Goal: Obtain resource: Obtain resource

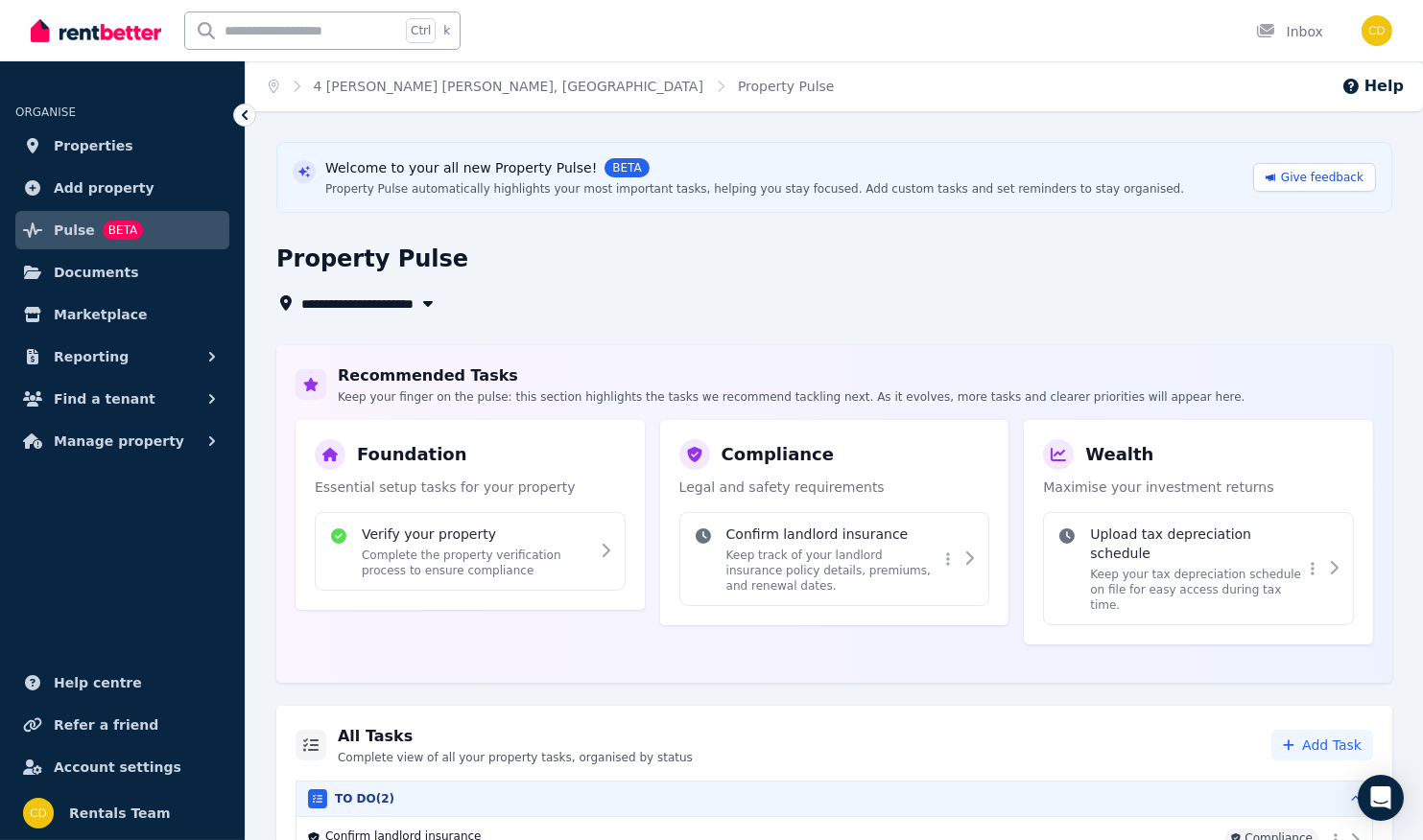
click at [275, 85] on icon "Breadcrumb" at bounding box center [274, 87] width 11 height 14
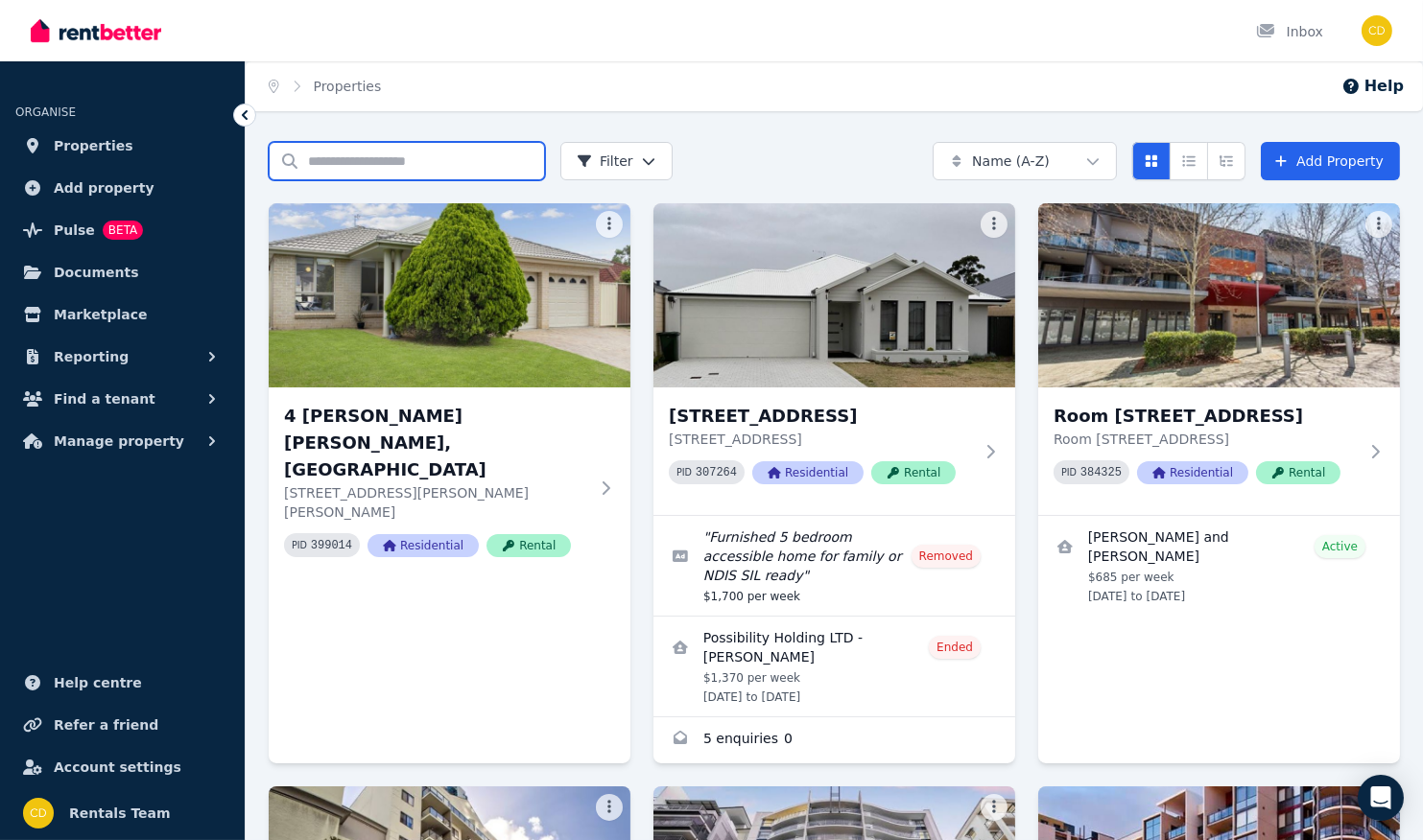
click at [342, 162] on input "Search properties" at bounding box center [407, 161] width 277 height 38
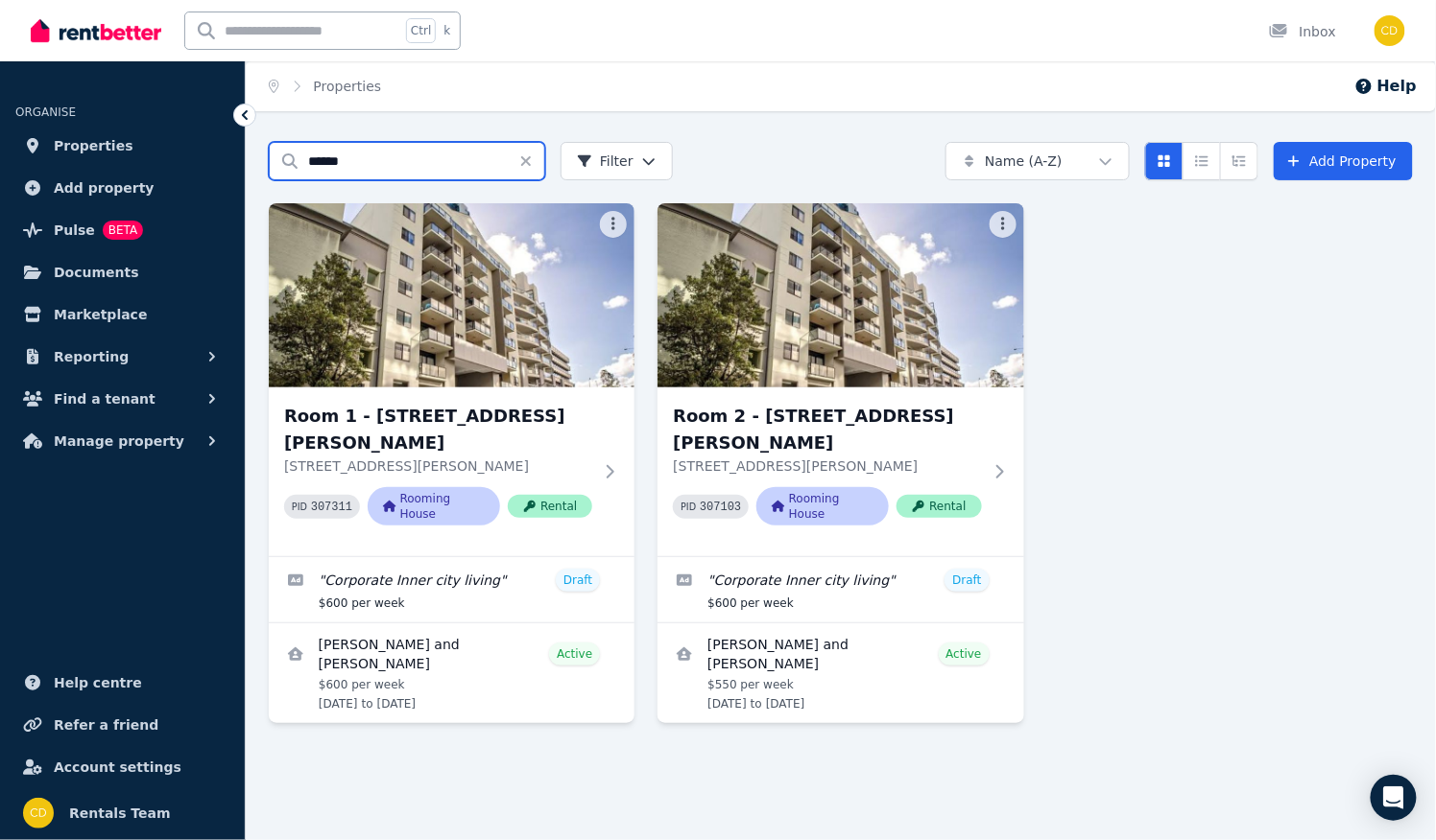
type input "******"
click at [466, 691] on link "View details for INDYA DELCY and FRANCESCO TORCHIO" at bounding box center [451, 673] width 365 height 100
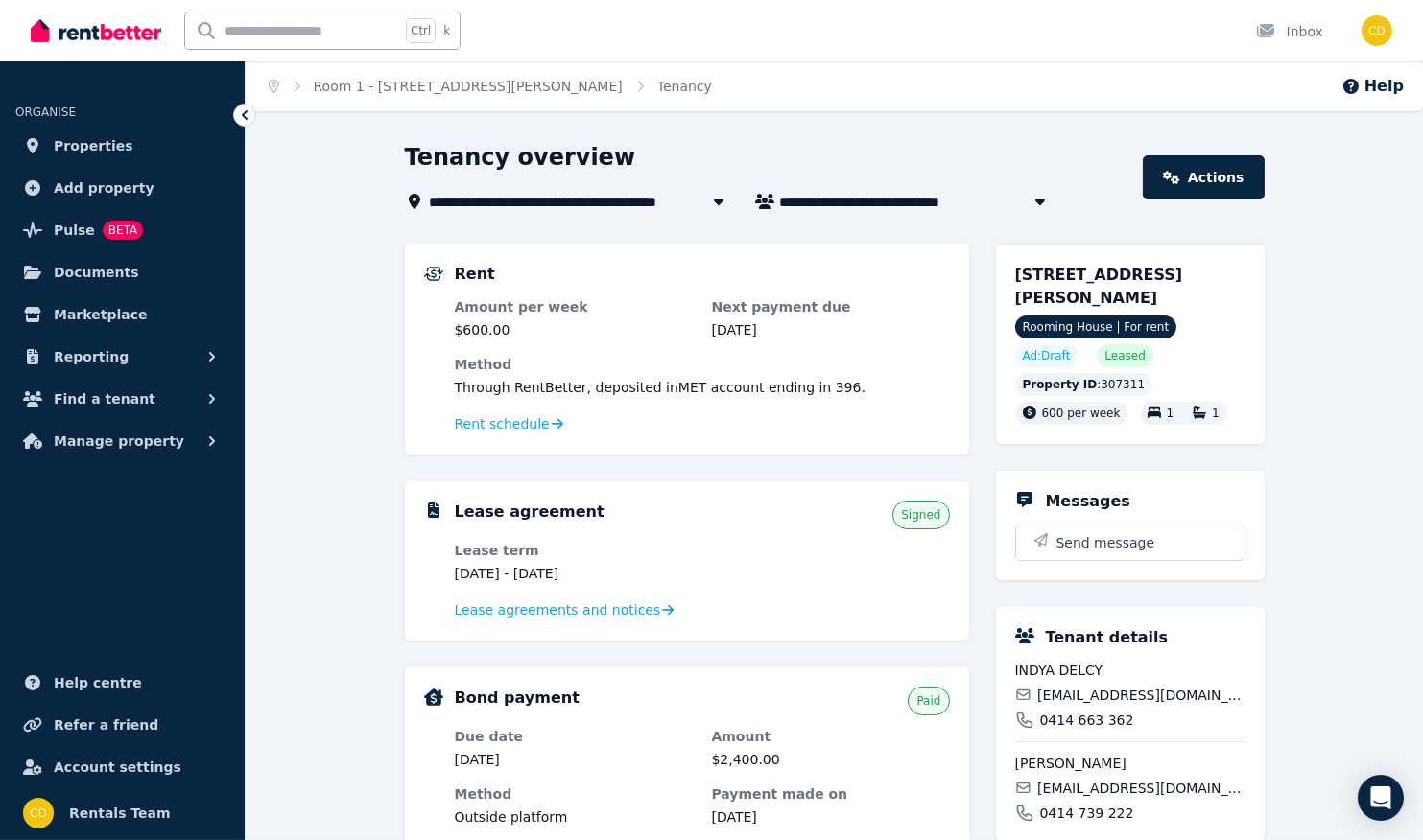
click at [565, 610] on span "Lease agreements and notices" at bounding box center [558, 609] width 206 height 19
click at [1303, 32] on div "Inbox" at bounding box center [1290, 31] width 67 height 19
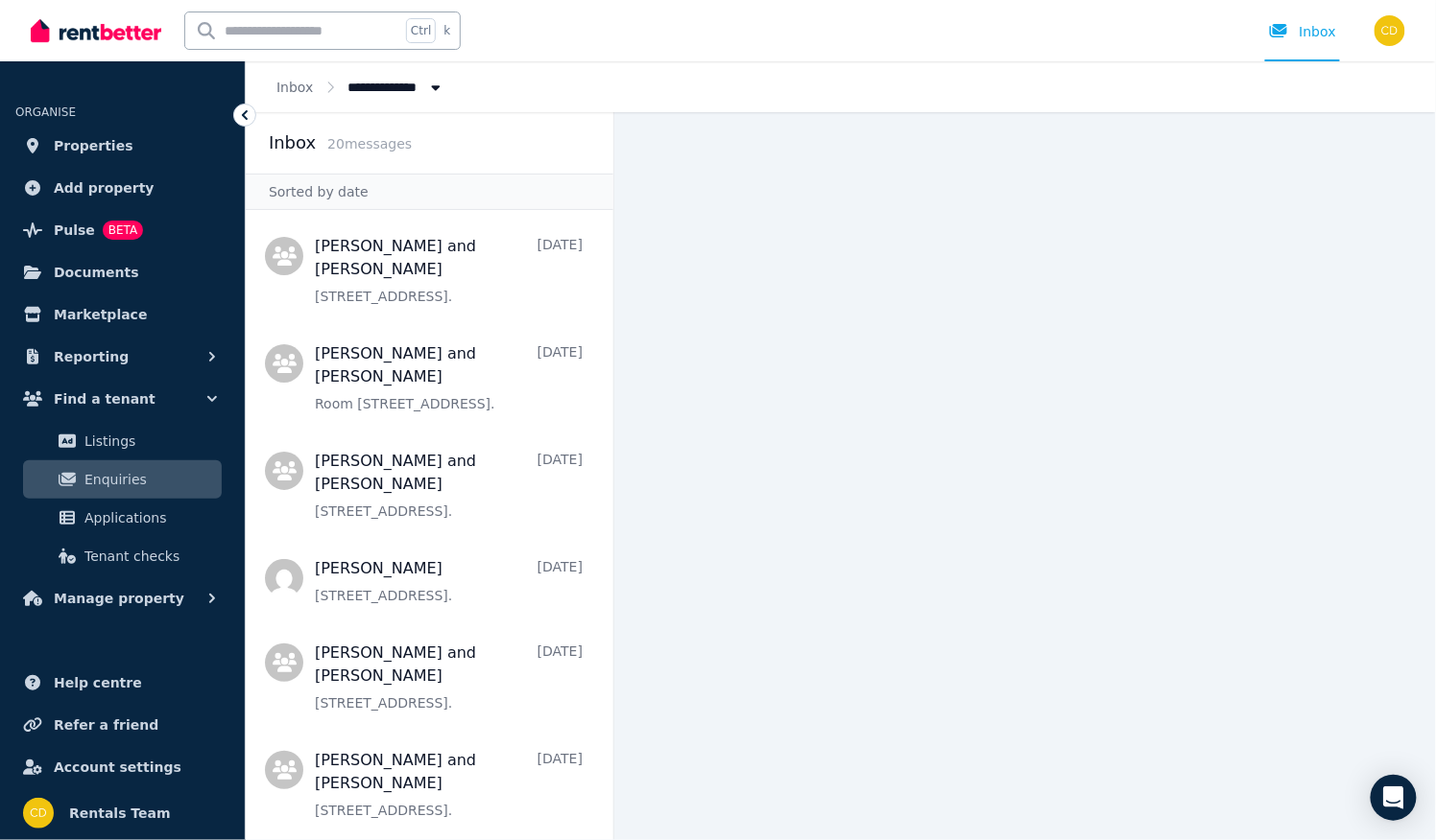
click at [364, 134] on p "20 message s" at bounding box center [369, 143] width 85 height 19
click at [430, 78] on button "Breadcrumb" at bounding box center [436, 87] width 35 height 20
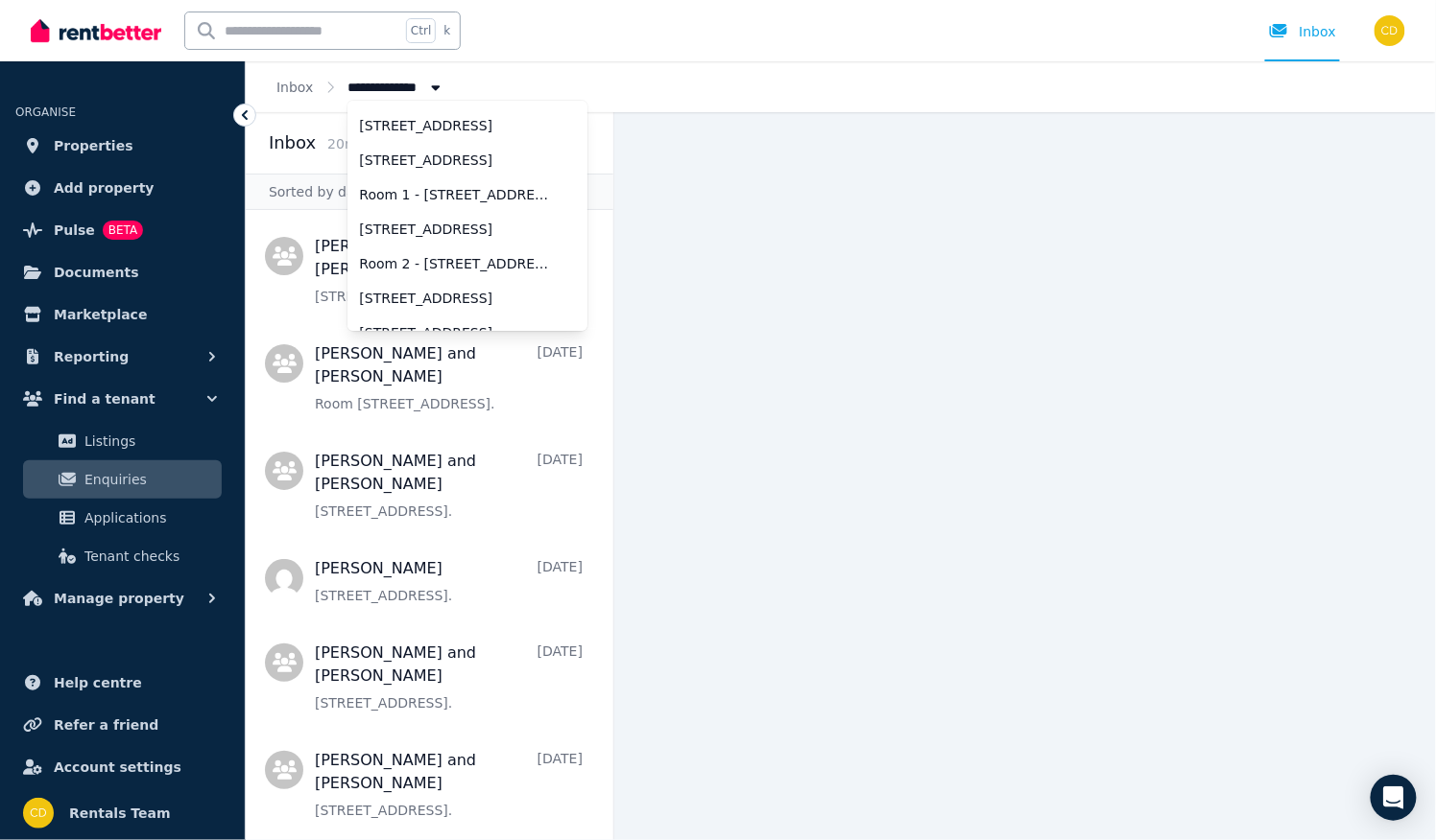
scroll to position [191, 0]
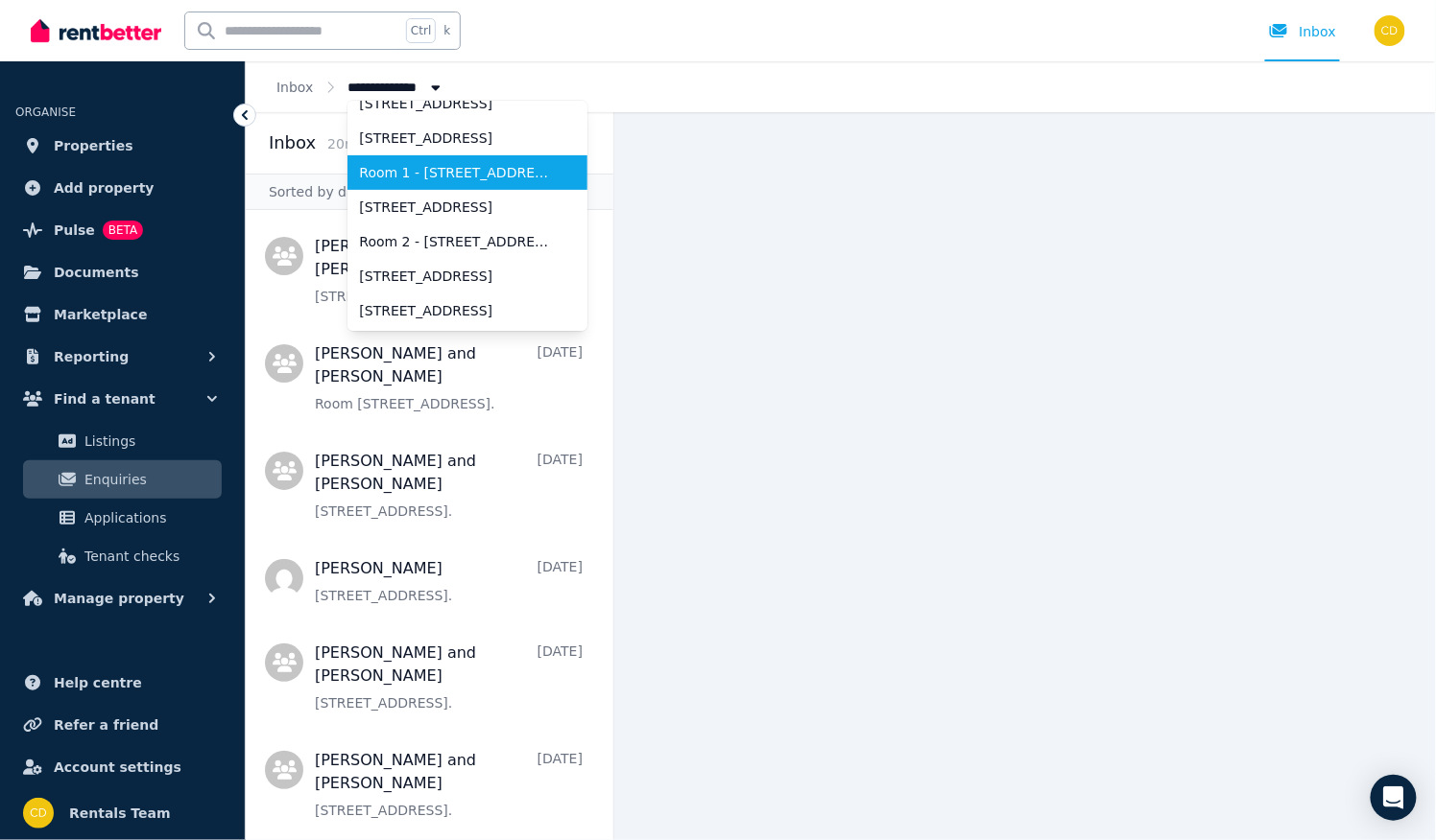
click at [439, 167] on span "Room 1 - [STREET_ADDRESS][PERSON_NAME]" at bounding box center [455, 172] width 194 height 19
type input "**********"
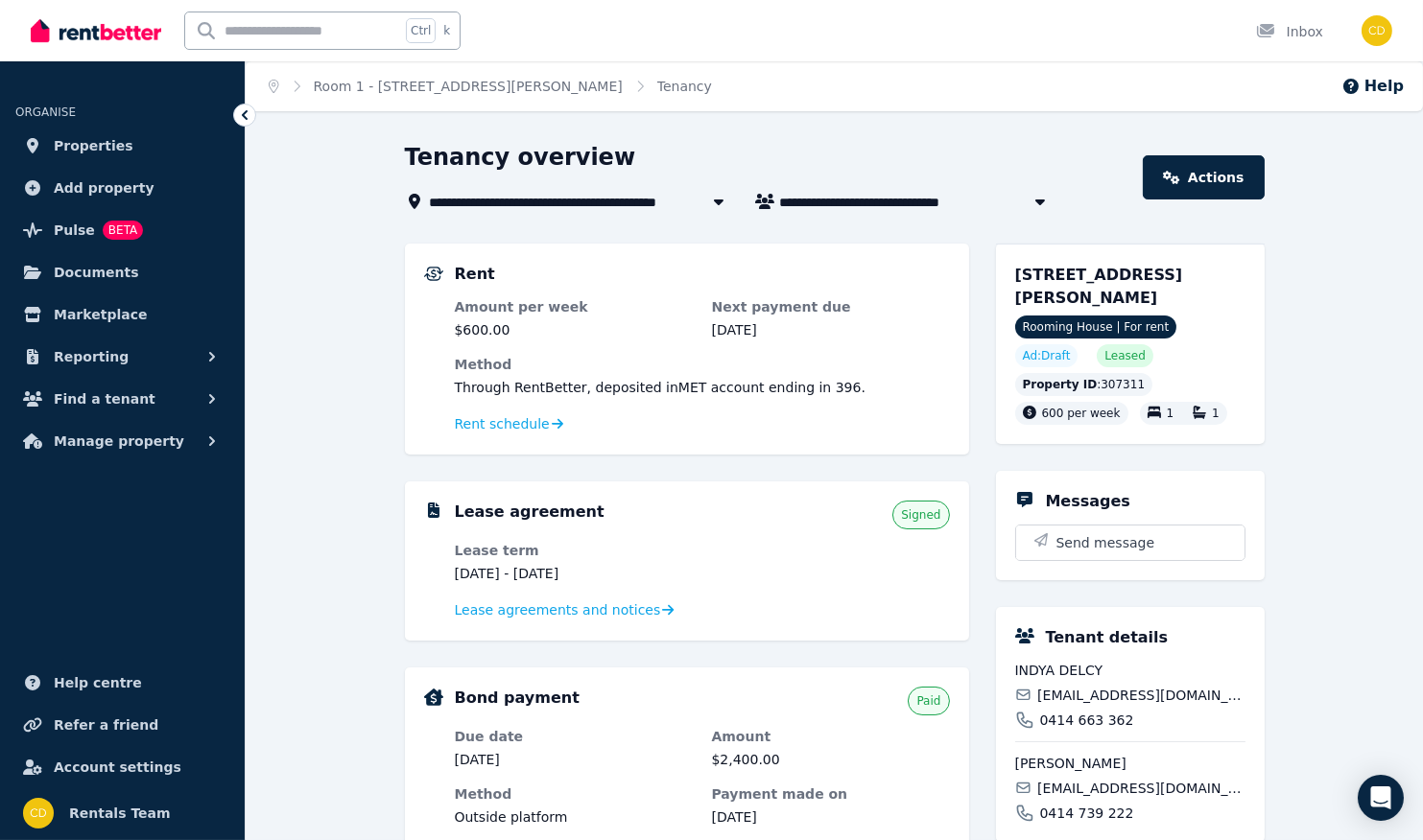
click at [566, 610] on span "Lease agreements and notices" at bounding box center [558, 609] width 206 height 19
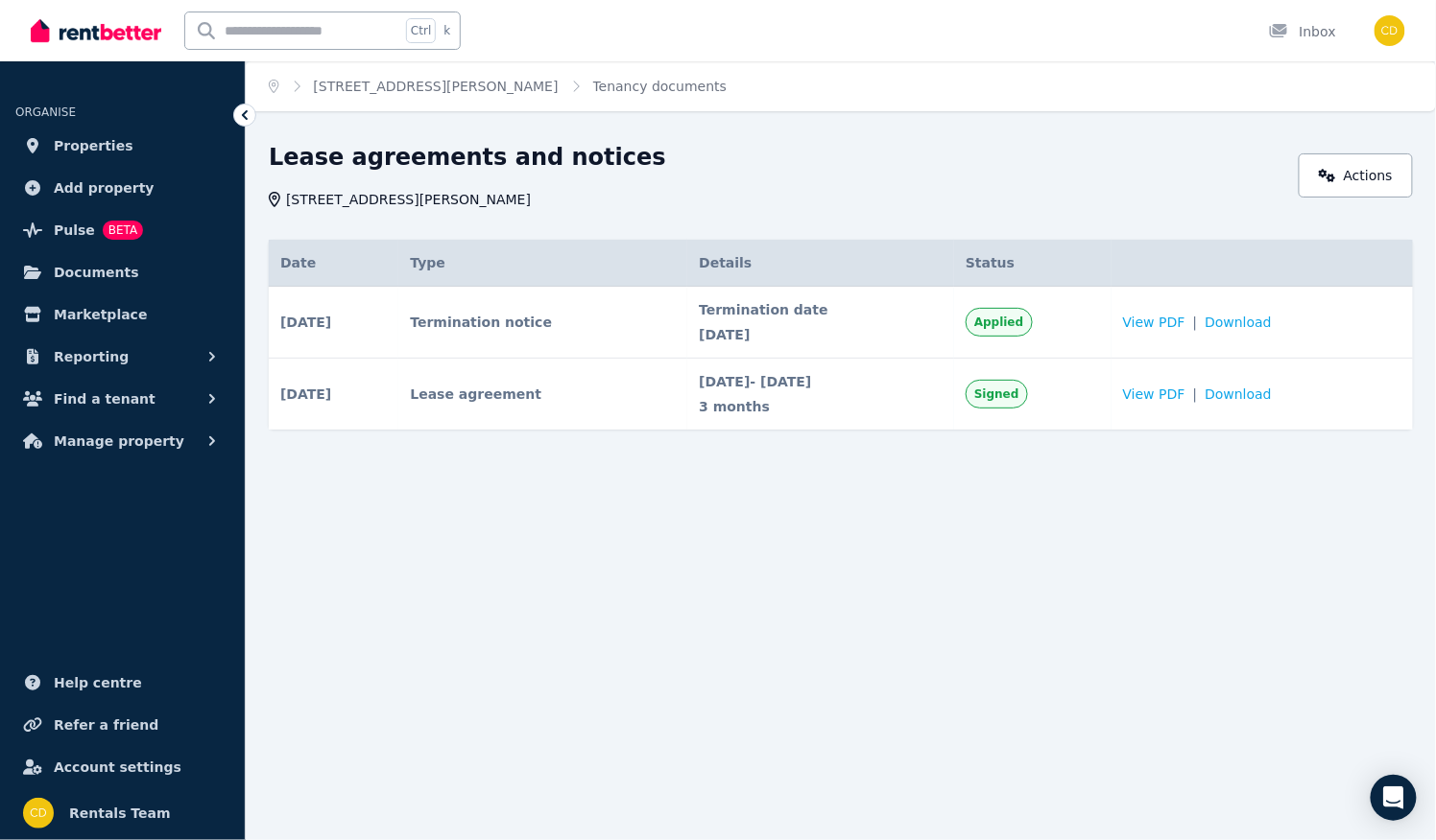
click at [1179, 323] on span "View PDF" at bounding box center [1154, 322] width 62 height 19
click at [1250, 324] on span "Download" at bounding box center [1238, 322] width 67 height 19
drag, startPoint x: 584, startPoint y: 326, endPoint x: 443, endPoint y: 313, distance: 141.6
click at [443, 313] on td "Termination notice" at bounding box center [542, 323] width 289 height 72
copy td "Termination notice"
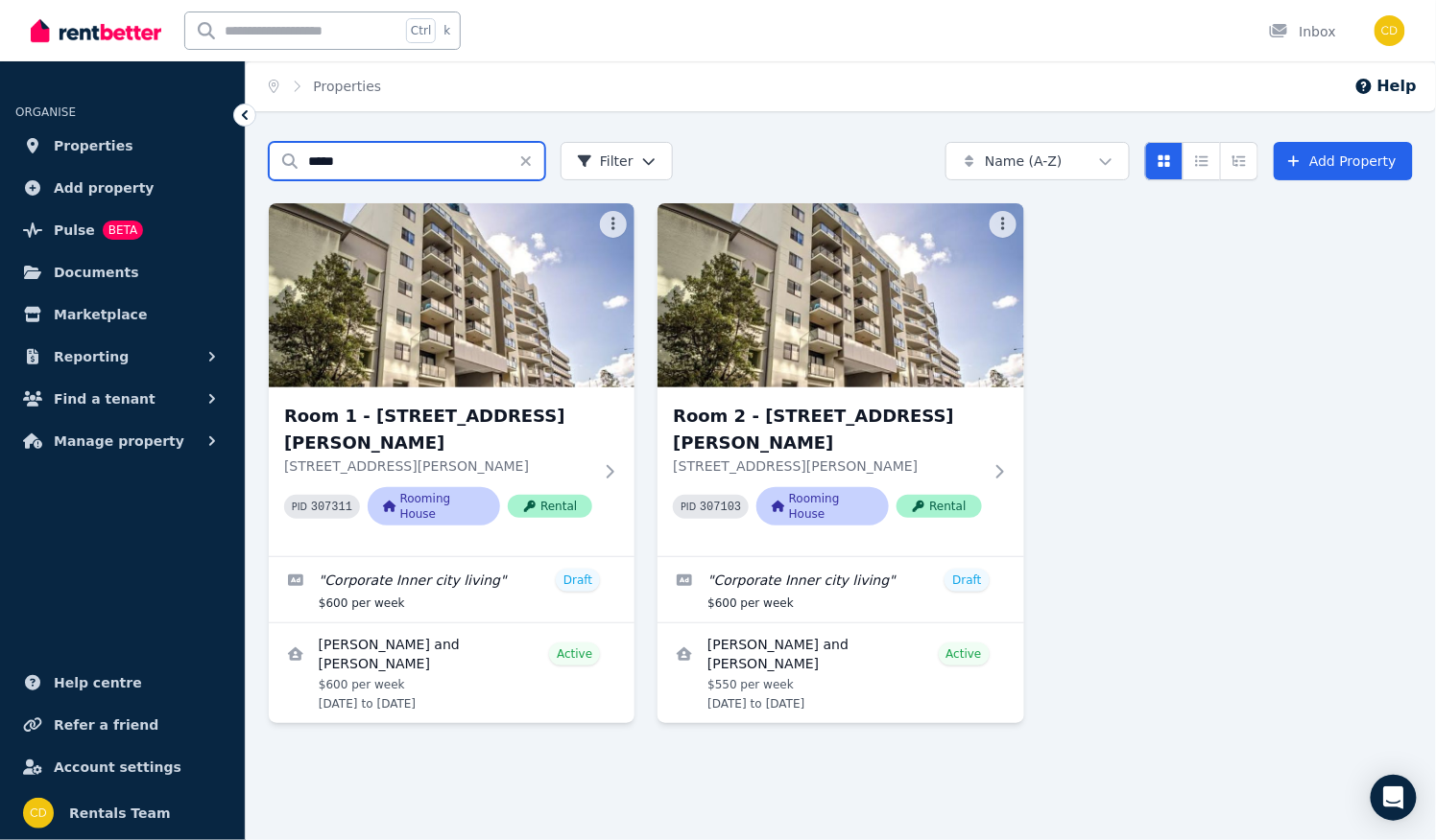
click at [360, 173] on input "*****" at bounding box center [407, 161] width 277 height 38
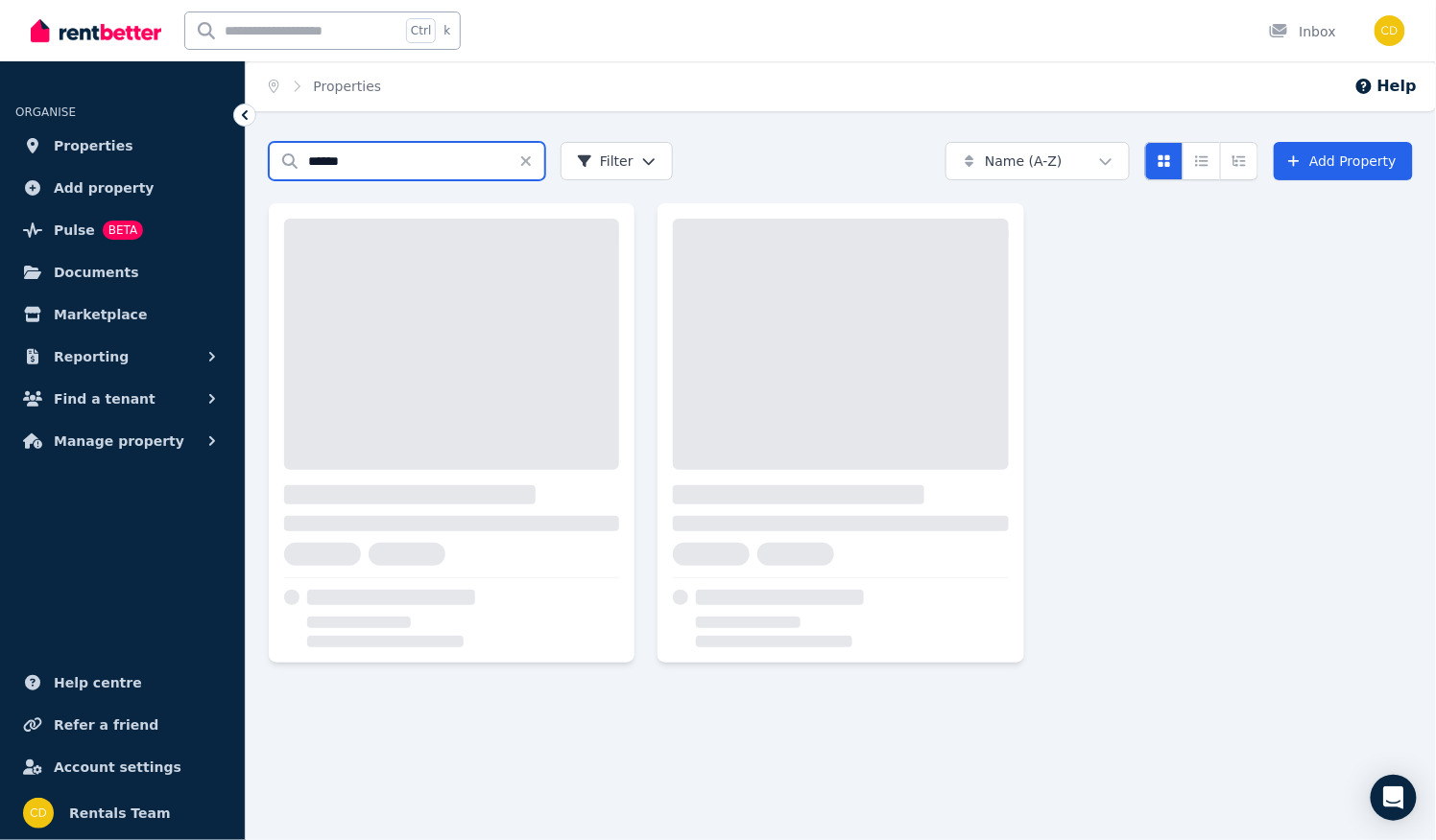
type input "******"
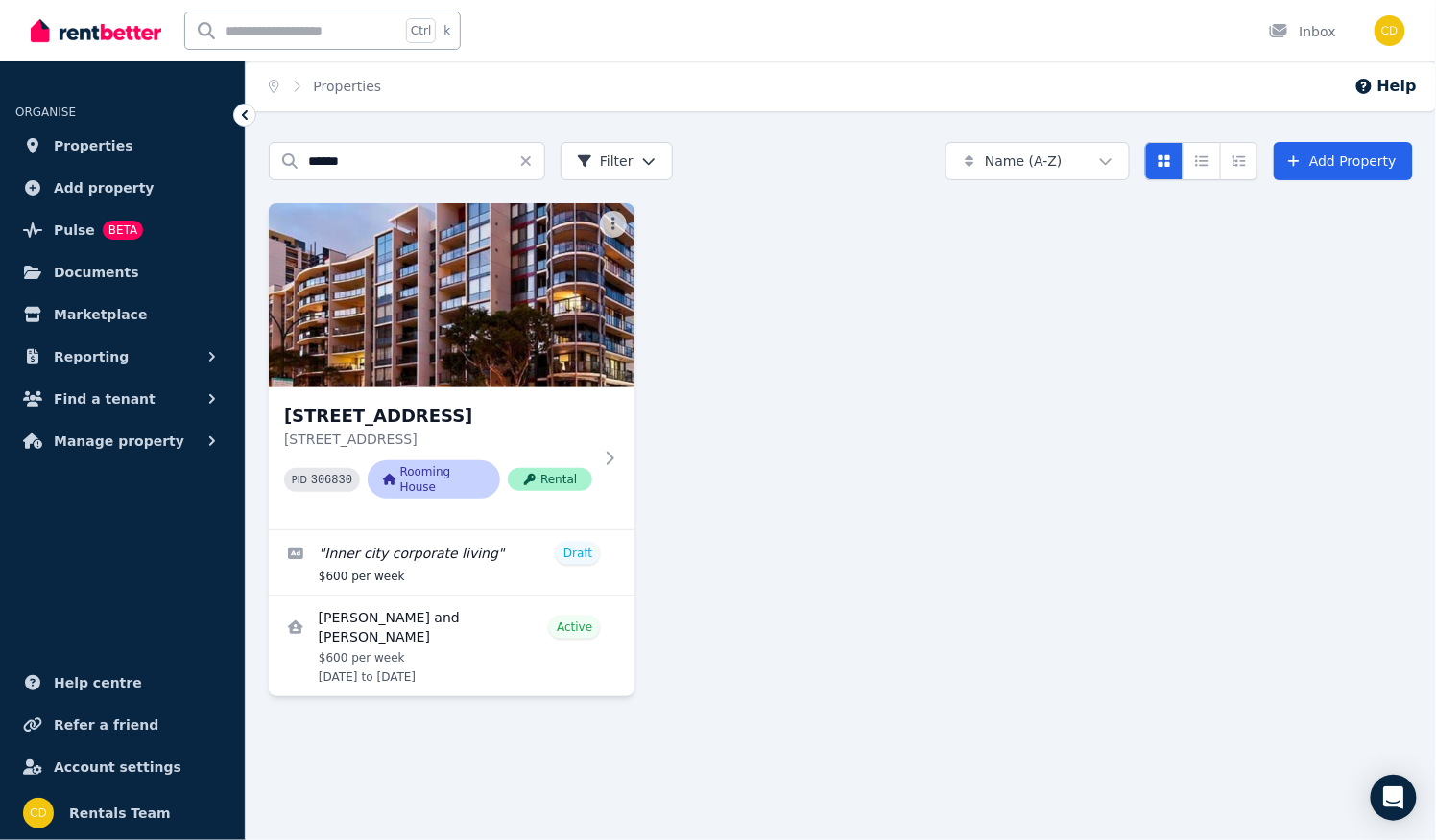
click at [503, 661] on link "View details for Andrea Bergomi and Angela Grigatti" at bounding box center [451, 647] width 365 height 100
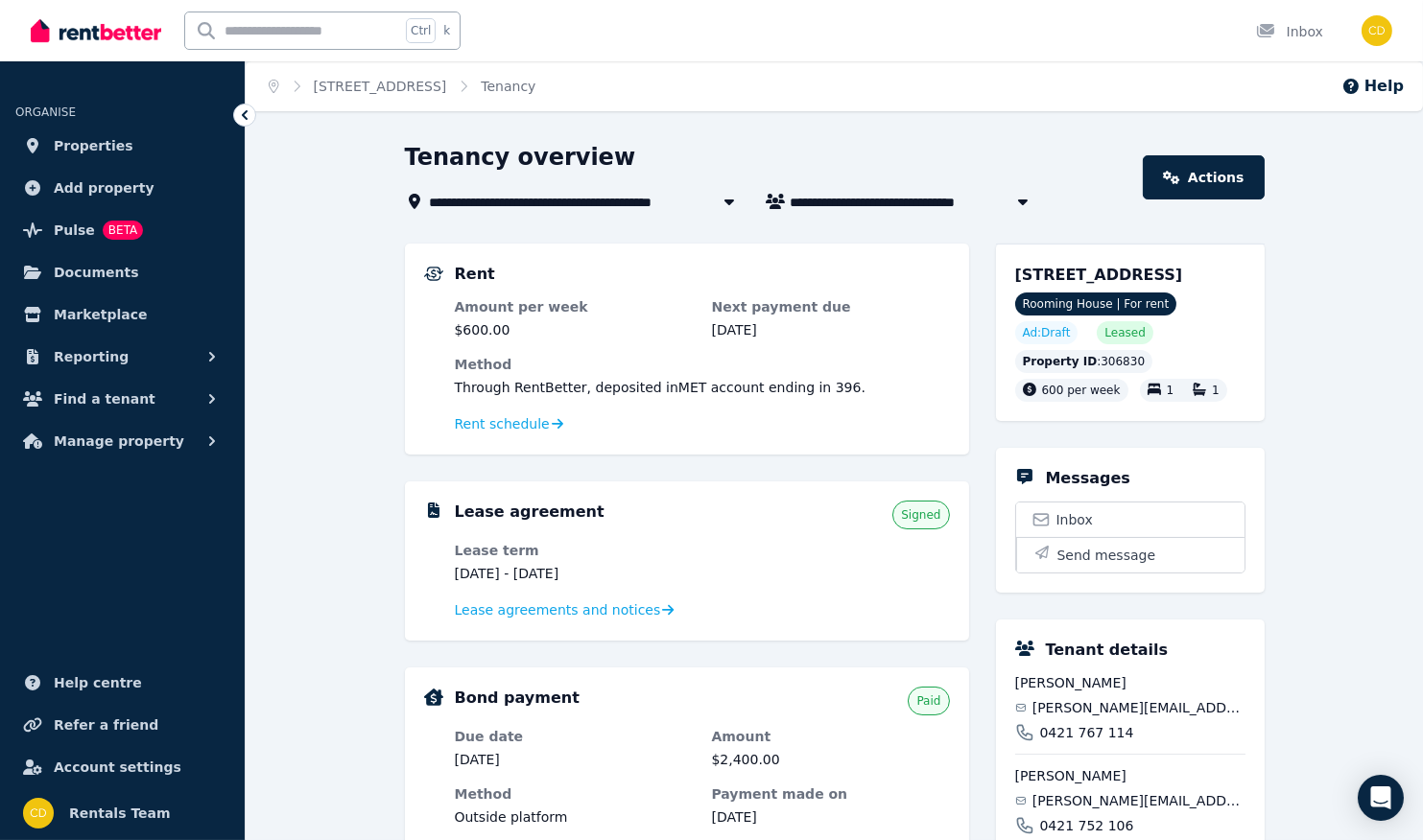
click at [574, 608] on span "Lease agreements and notices" at bounding box center [558, 609] width 206 height 19
